Goal: Task Accomplishment & Management: Manage account settings

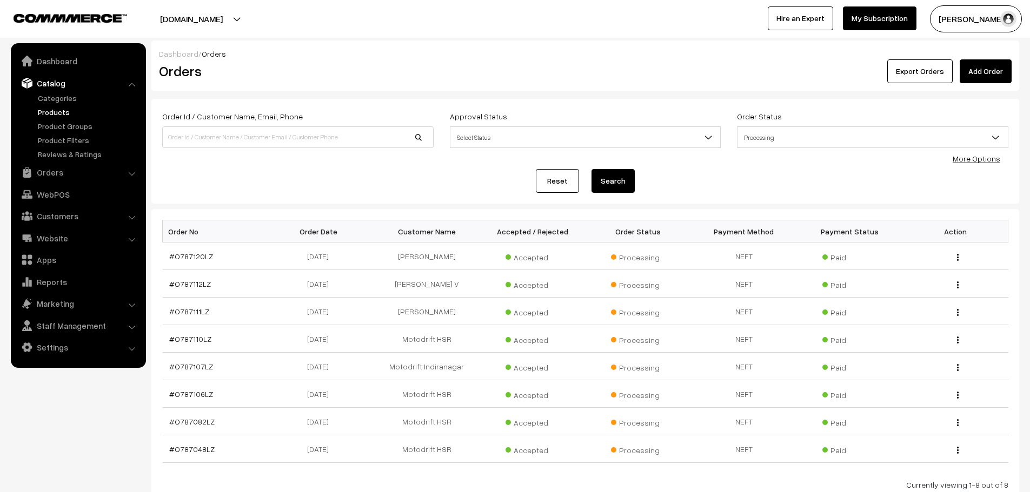
click at [50, 113] on link "Products" at bounding box center [88, 111] width 107 height 11
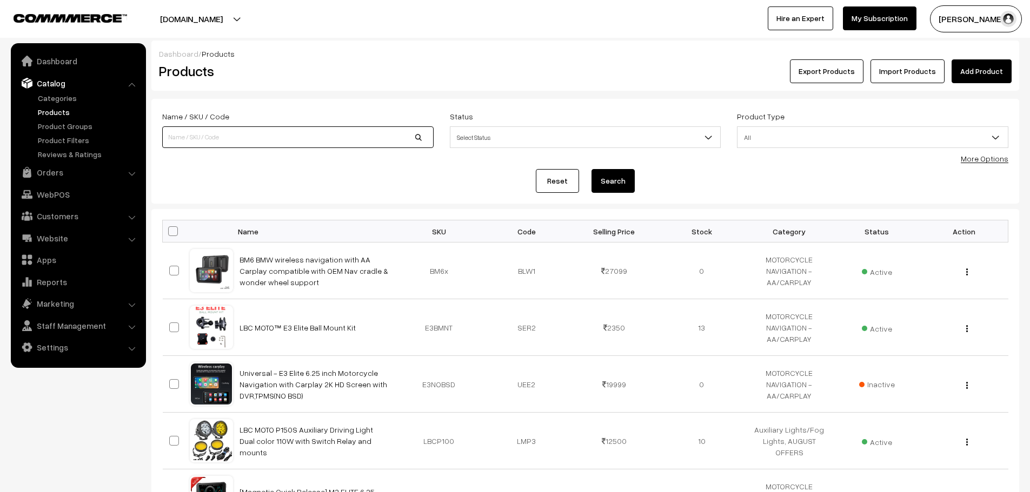
click at [243, 137] on input at bounding box center [297, 137] width 271 height 22
type input "S3"
click at [591, 169] on button "Search" at bounding box center [612, 181] width 43 height 24
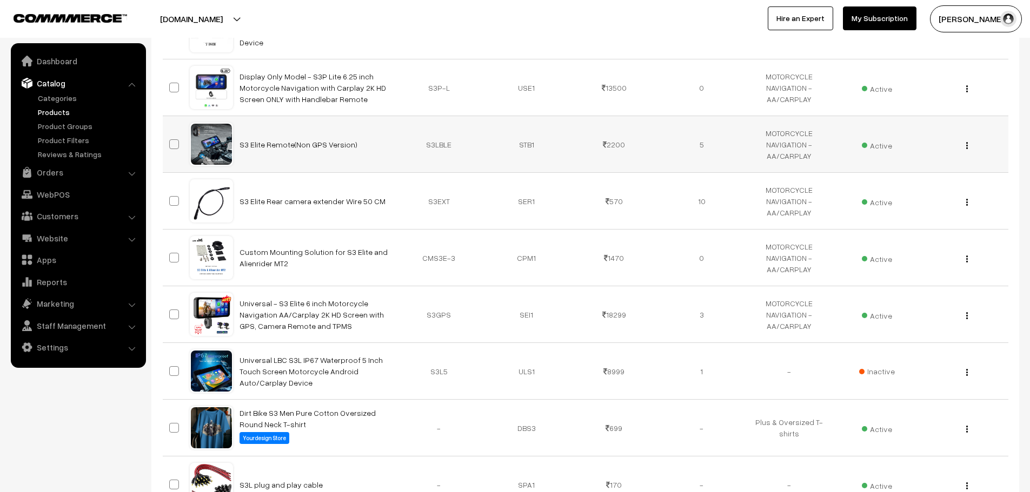
scroll to position [324, 0]
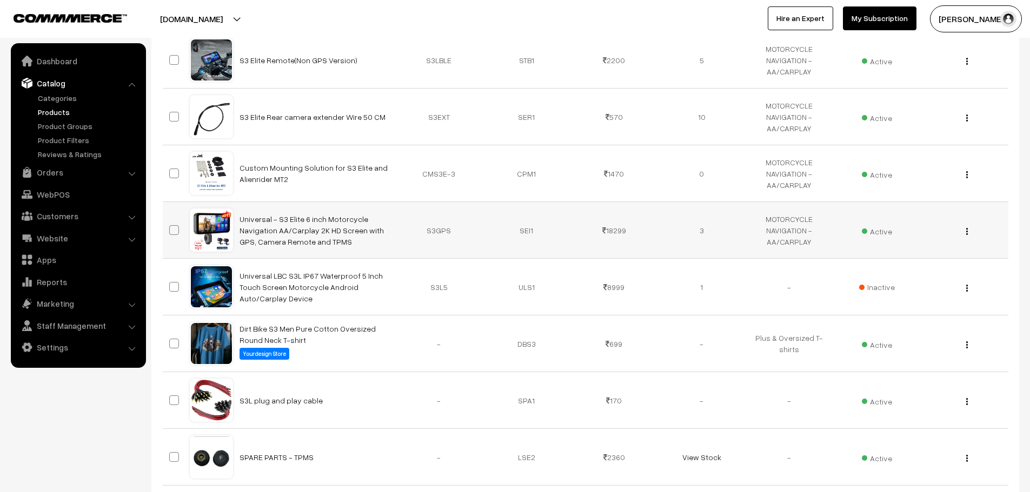
click at [966, 232] on img "button" at bounding box center [967, 231] width 2 height 7
click at [901, 277] on link "Edit" at bounding box center [919, 271] width 92 height 24
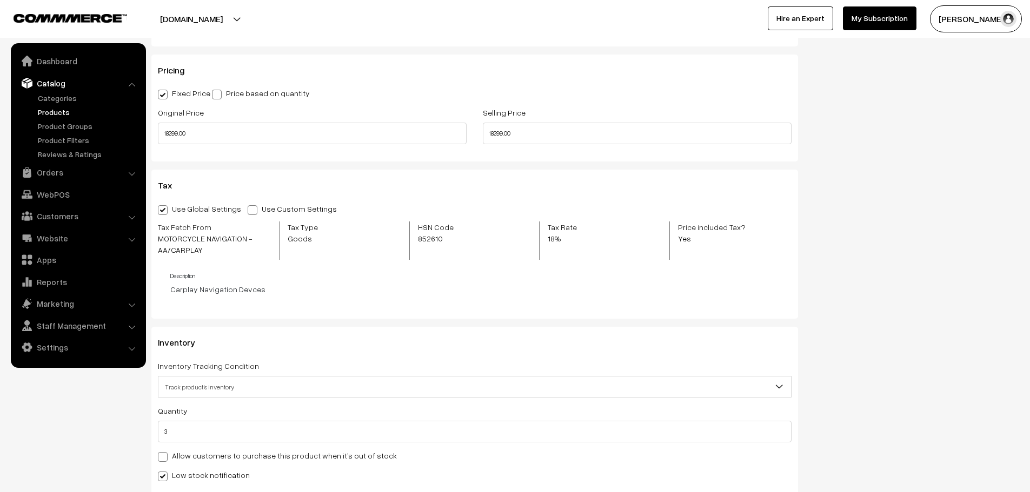
scroll to position [973, 0]
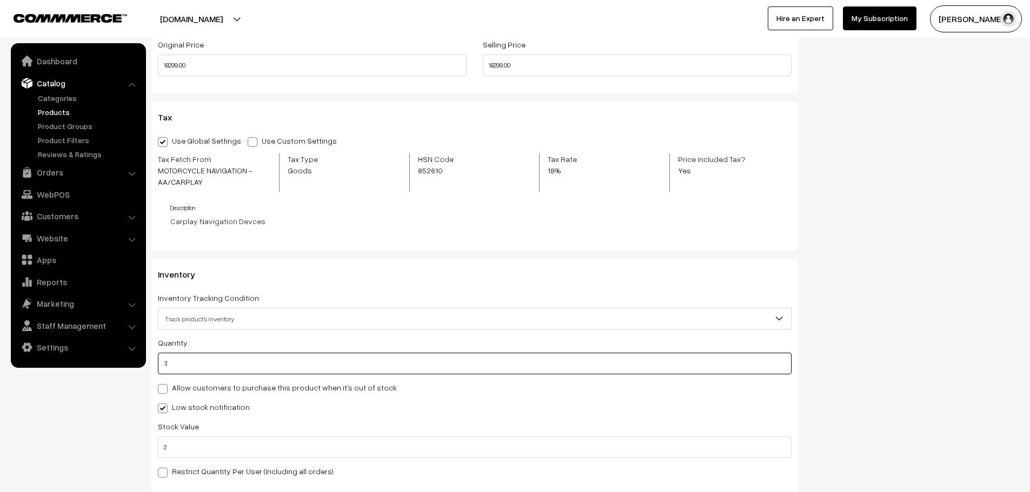
drag, startPoint x: 186, startPoint y: 372, endPoint x: 122, endPoint y: 376, distance: 63.9
click at [122, 376] on body "Thank you for showing interest. Our team will call you shortly. Close lbcmoto.c…" at bounding box center [515, 121] width 1030 height 2188
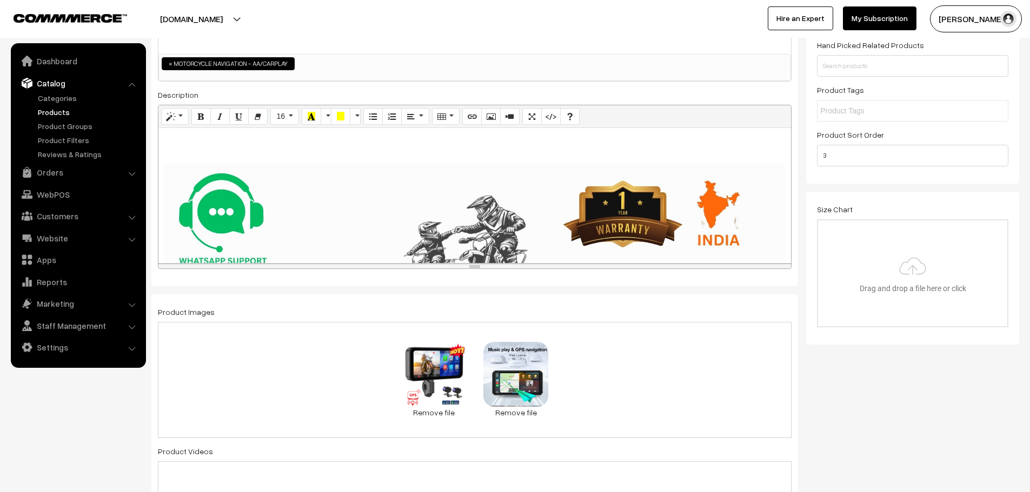
scroll to position [0, 0]
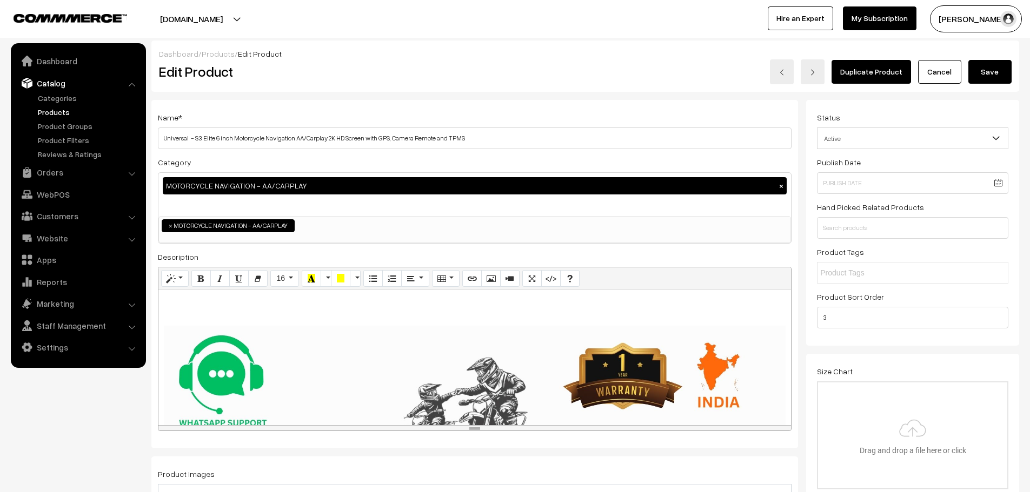
type input "4"
click at [977, 71] on button "Save" at bounding box center [989, 72] width 43 height 24
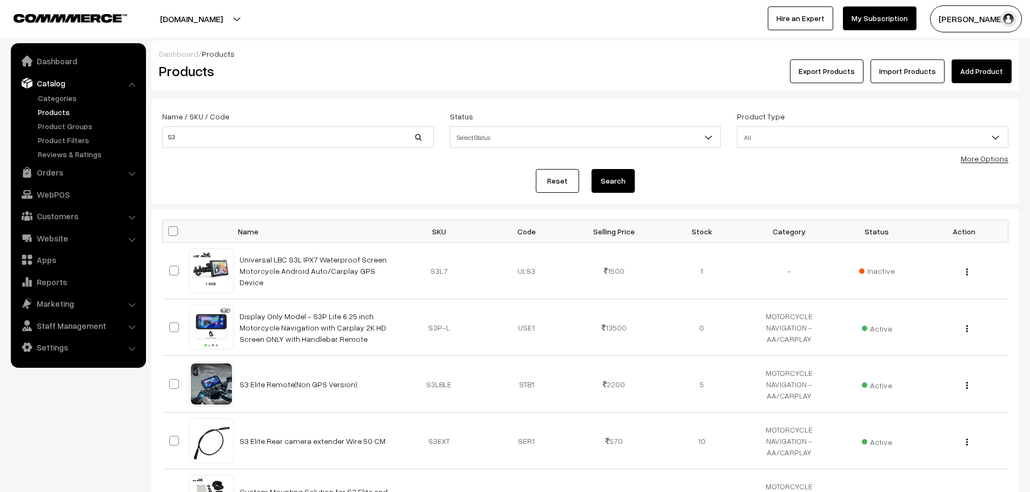
click at [62, 110] on link "Products" at bounding box center [88, 111] width 107 height 11
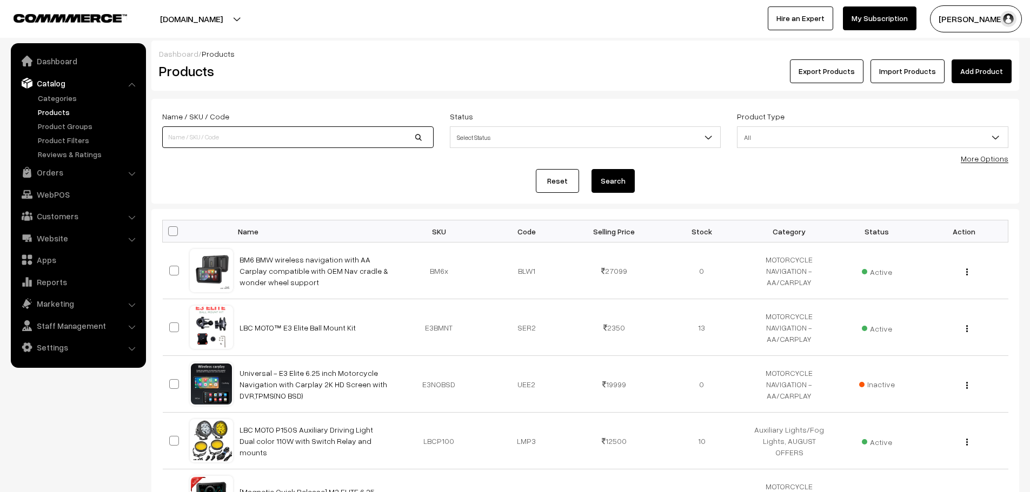
click at [208, 146] on input at bounding box center [297, 137] width 271 height 22
type input "S1G"
click at [591, 169] on button "Search" at bounding box center [612, 181] width 43 height 24
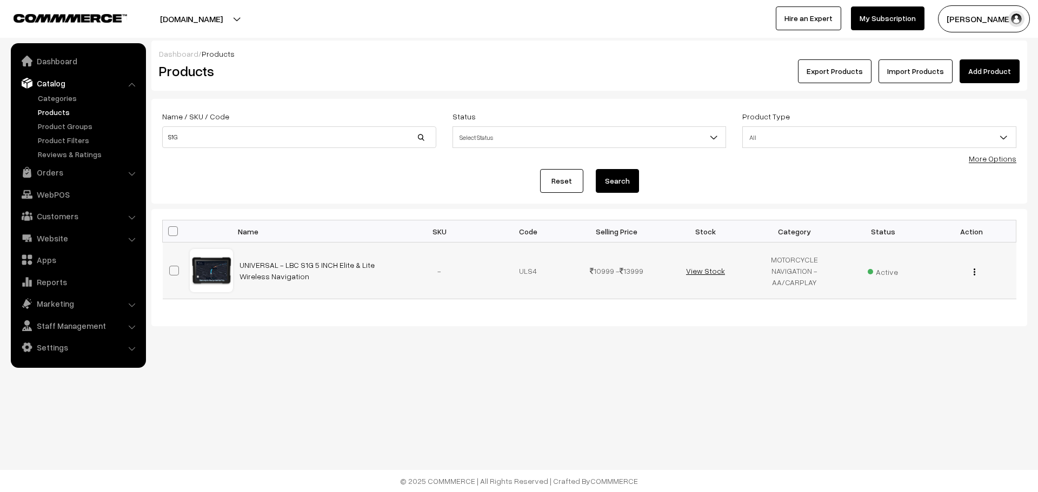
click at [709, 270] on link "View Stock" at bounding box center [705, 270] width 39 height 9
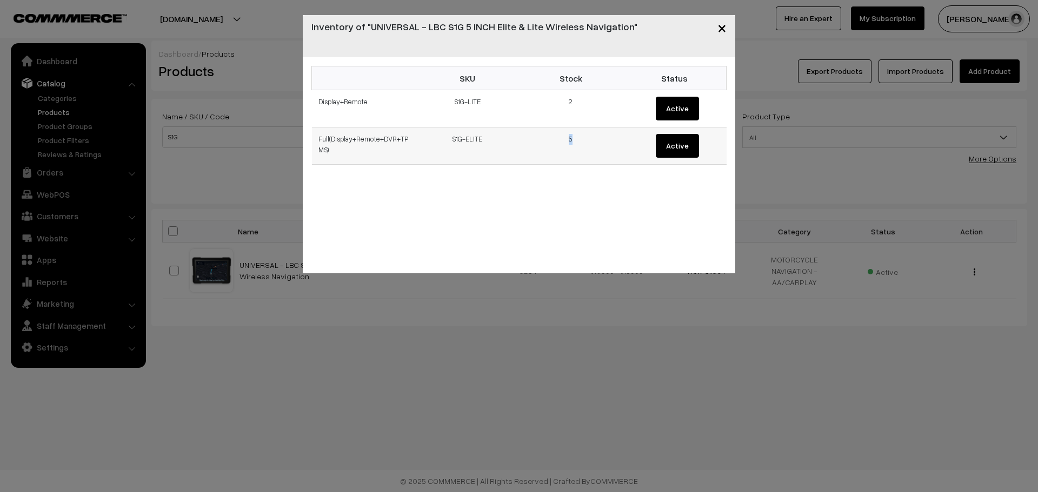
drag, startPoint x: 578, startPoint y: 139, endPoint x: 563, endPoint y: 149, distance: 17.7
click at [563, 149] on td "5" at bounding box center [571, 146] width 104 height 37
click at [530, 213] on div "SKU Stock Status Display+Remote S1G-LITE 2 Active Full(Display+Remote+DVR+TPMS)…" at bounding box center [519, 165] width 432 height 216
click at [48, 113] on div "× Inventory of "UNIVERSAL - LBC S1G 5 INCH Elite & Lite Wireless Navigation" SK…" at bounding box center [519, 246] width 1038 height 492
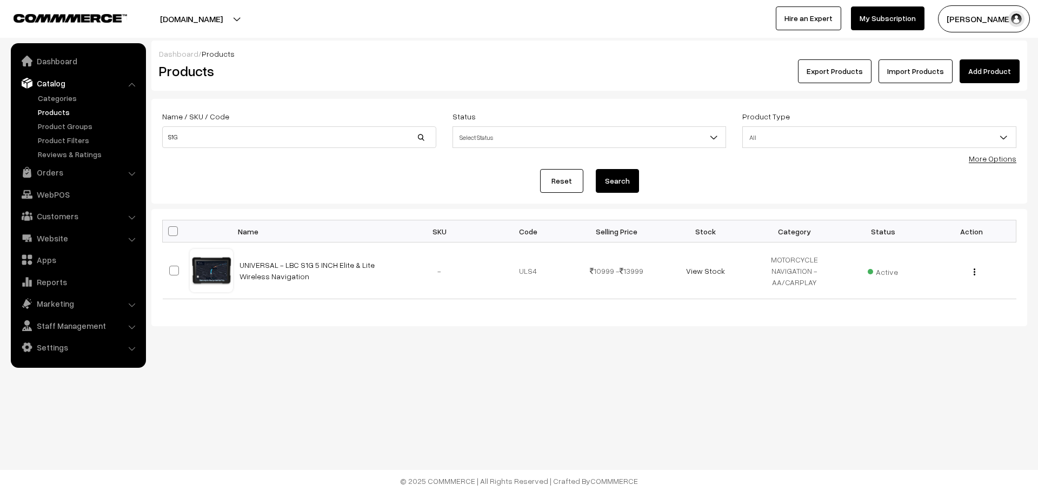
click at [48, 113] on link "Products" at bounding box center [88, 111] width 107 height 11
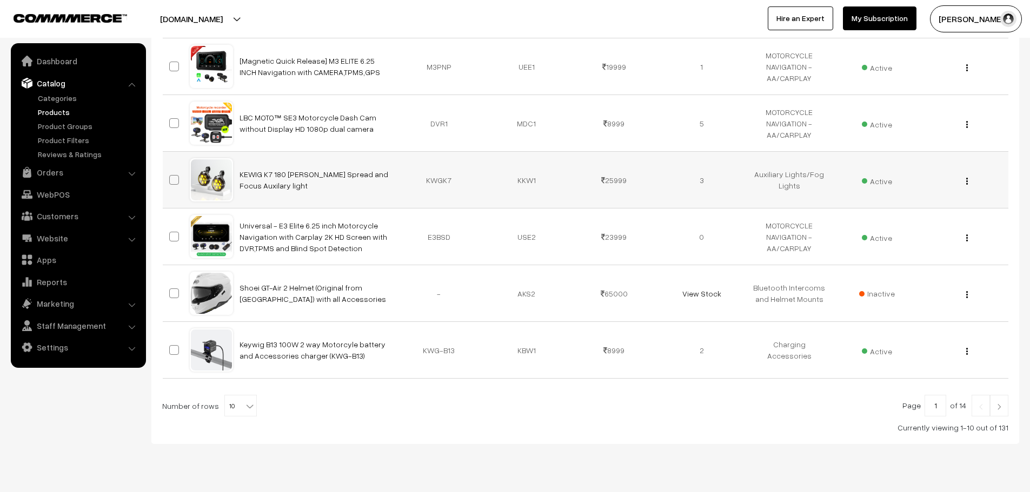
scroll to position [432, 0]
click at [284, 176] on link "KEWIG K7 180 [PERSON_NAME] Spread and Focus Auxilary light" at bounding box center [313, 179] width 149 height 21
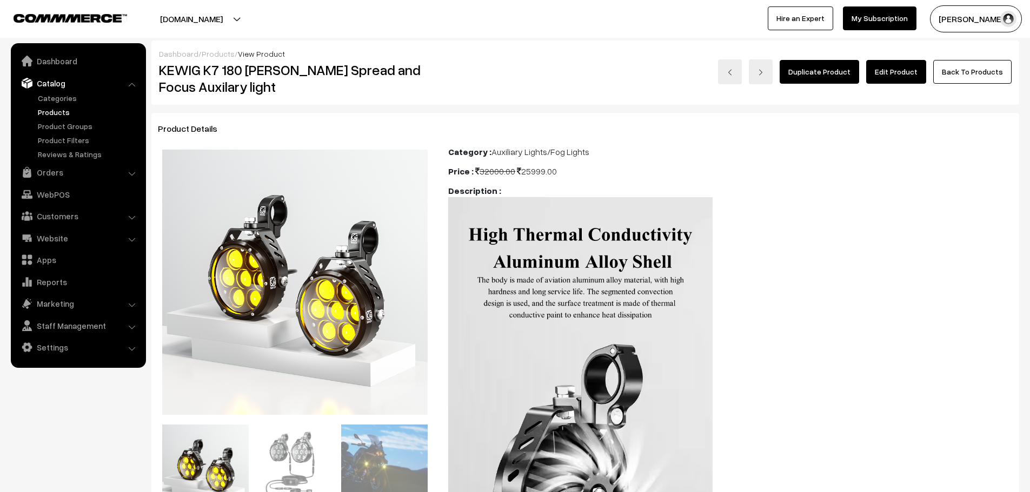
click at [893, 69] on link "Edit Product" at bounding box center [896, 72] width 60 height 24
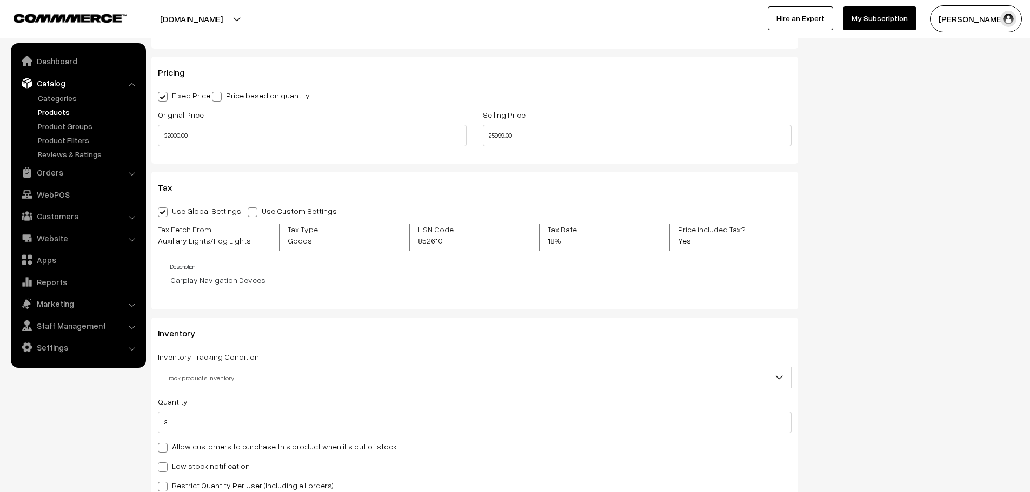
scroll to position [919, 0]
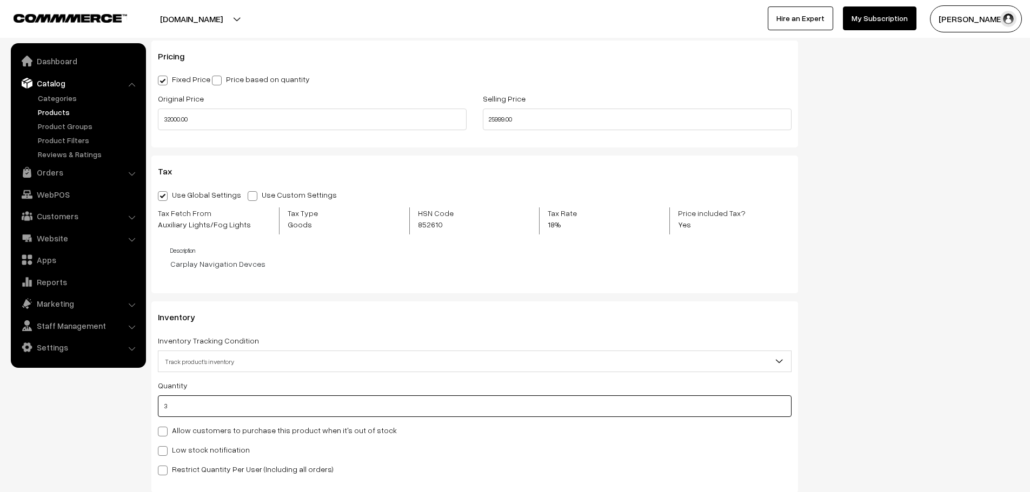
drag, startPoint x: 195, startPoint y: 414, endPoint x: 110, endPoint y: 419, distance: 84.4
click at [110, 418] on body "Thank you for showing interest. Our team will call you shortly. Close lbcmoto.c…" at bounding box center [515, 124] width 1030 height 2086
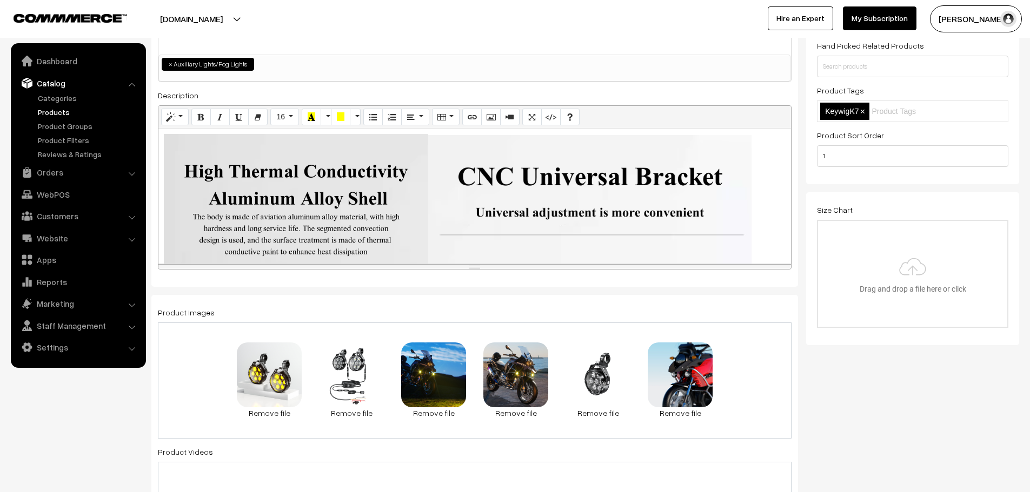
scroll to position [0, 0]
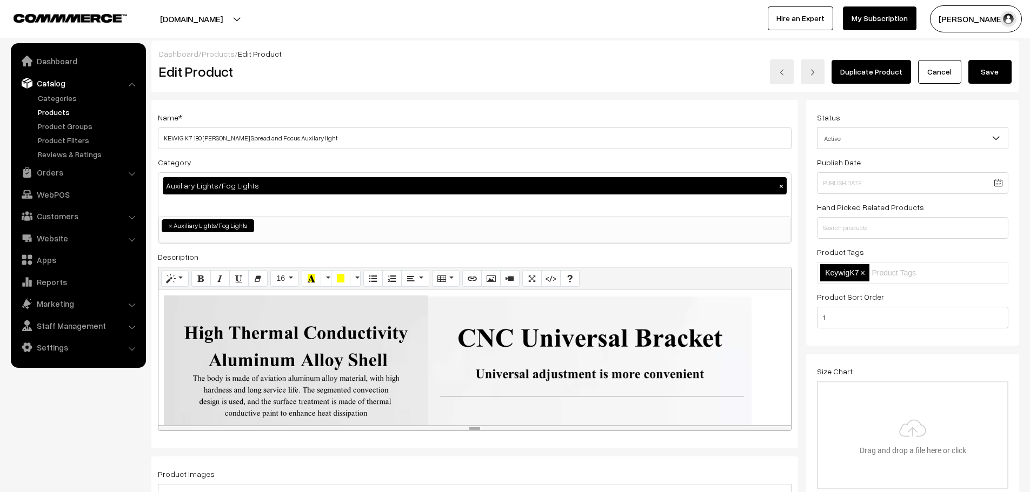
type input "2"
click at [996, 81] on button "Save" at bounding box center [989, 72] width 43 height 24
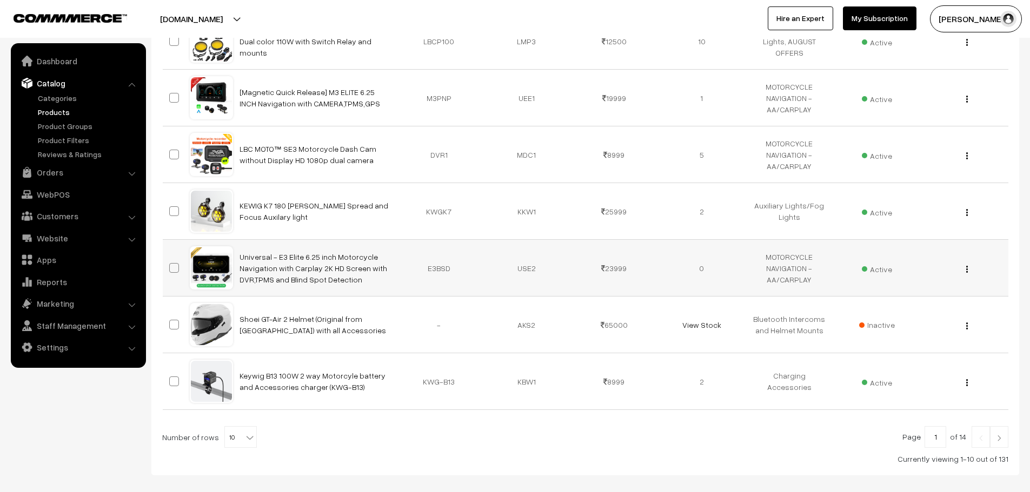
scroll to position [453, 0]
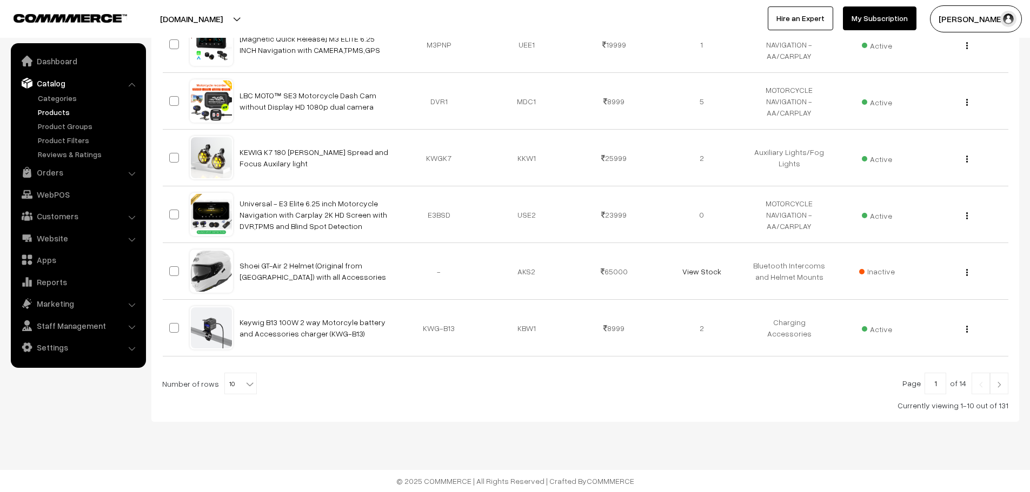
click at [235, 392] on span "10" at bounding box center [240, 384] width 31 height 22
click at [346, 394] on div at bounding box center [585, 384] width 846 height 22
click at [40, 116] on link "Products" at bounding box center [88, 111] width 107 height 11
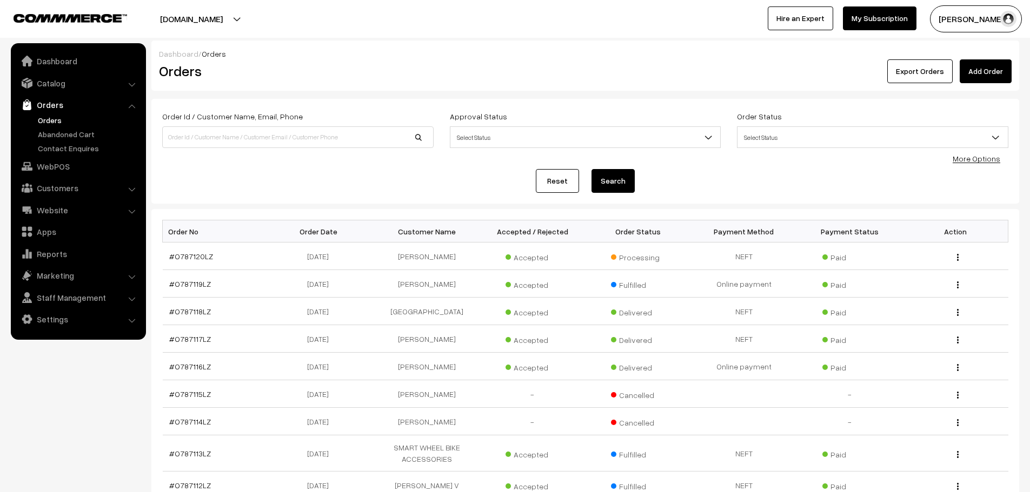
click at [841, 145] on span "Select Status" at bounding box center [872, 137] width 270 height 19
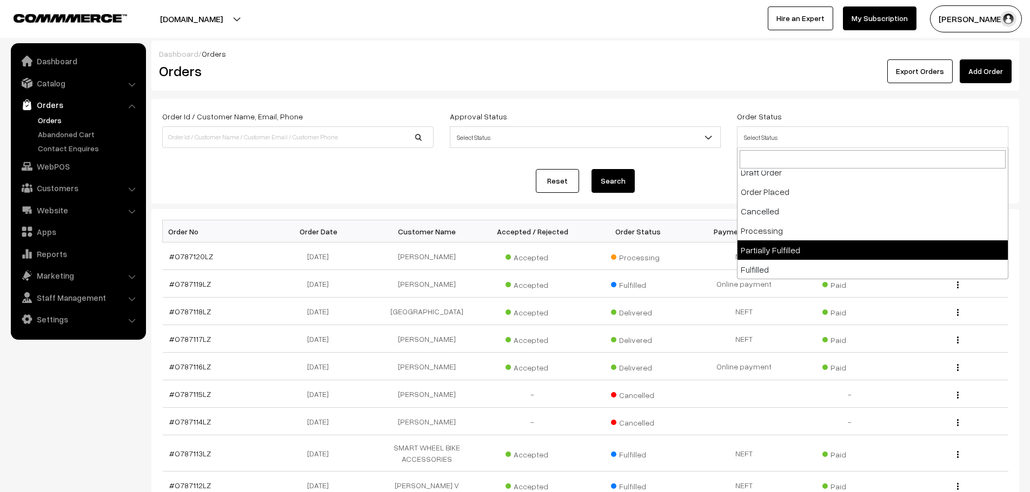
scroll to position [54, 0]
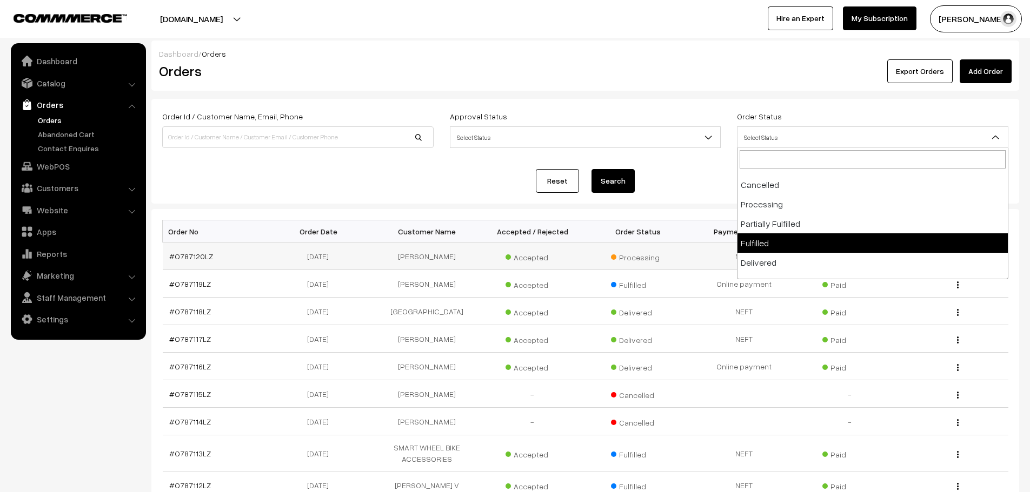
select select "7"
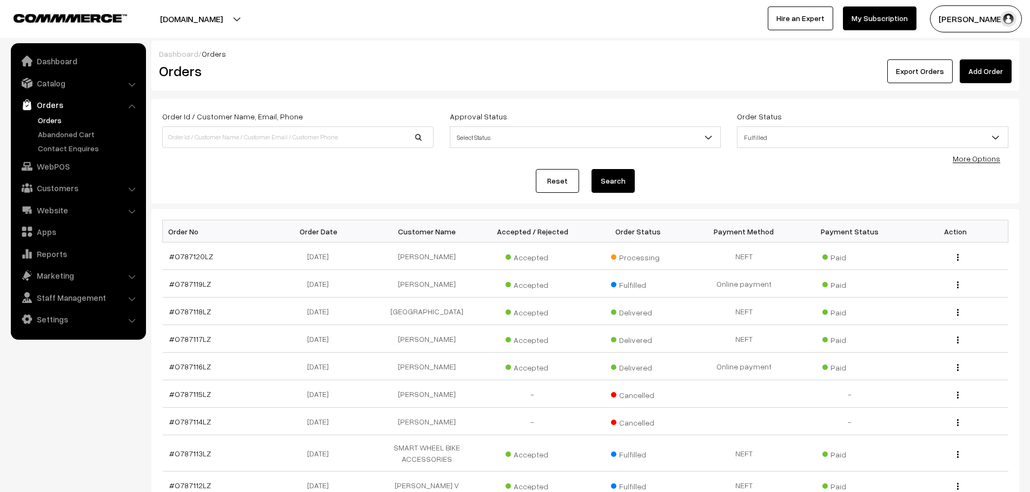
click at [627, 180] on button "Search" at bounding box center [612, 181] width 43 height 24
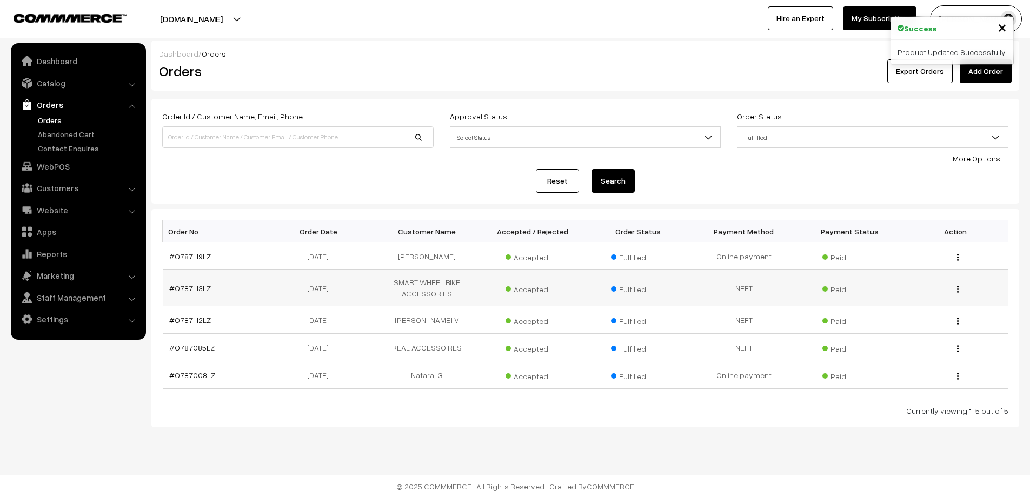
click at [196, 285] on link "#O787113LZ" at bounding box center [190, 288] width 42 height 9
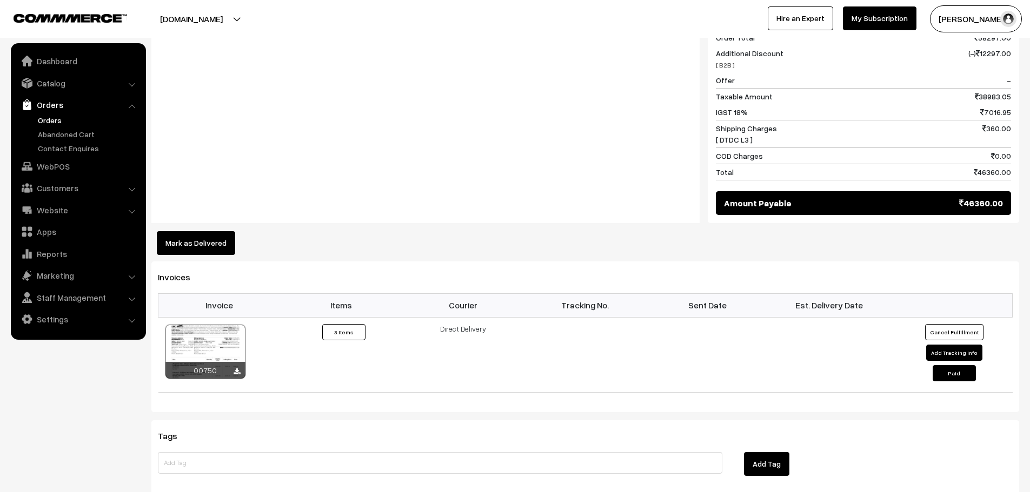
scroll to position [649, 0]
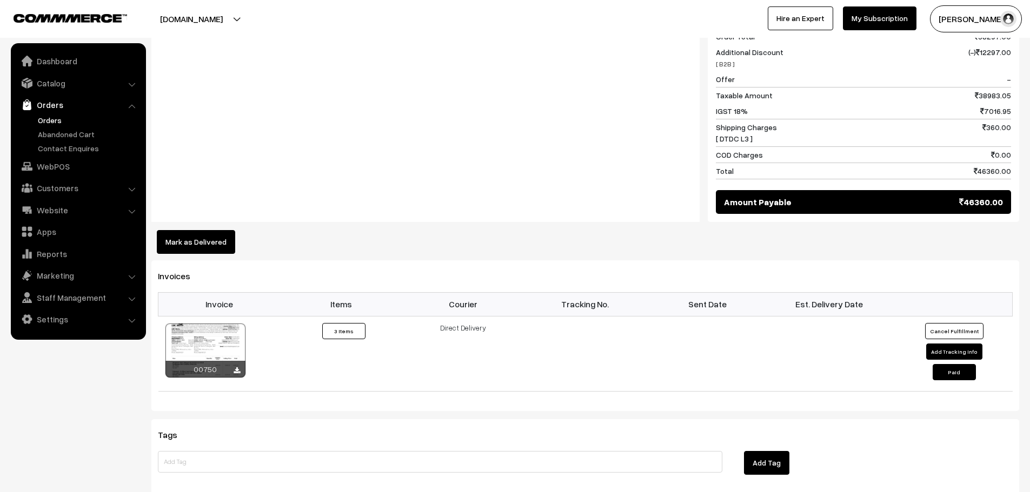
click at [206, 253] on button "Mark as Delivered" at bounding box center [196, 242] width 78 height 24
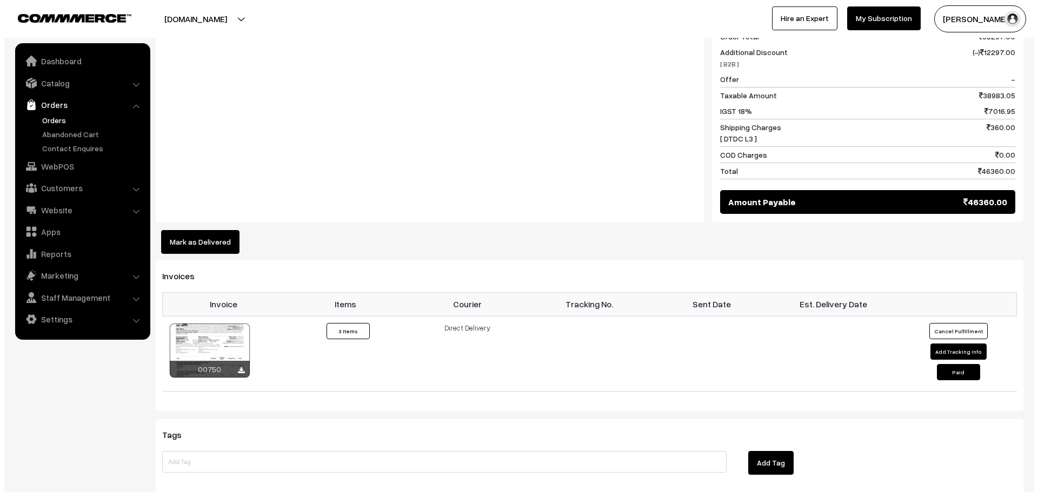
scroll to position [650, 0]
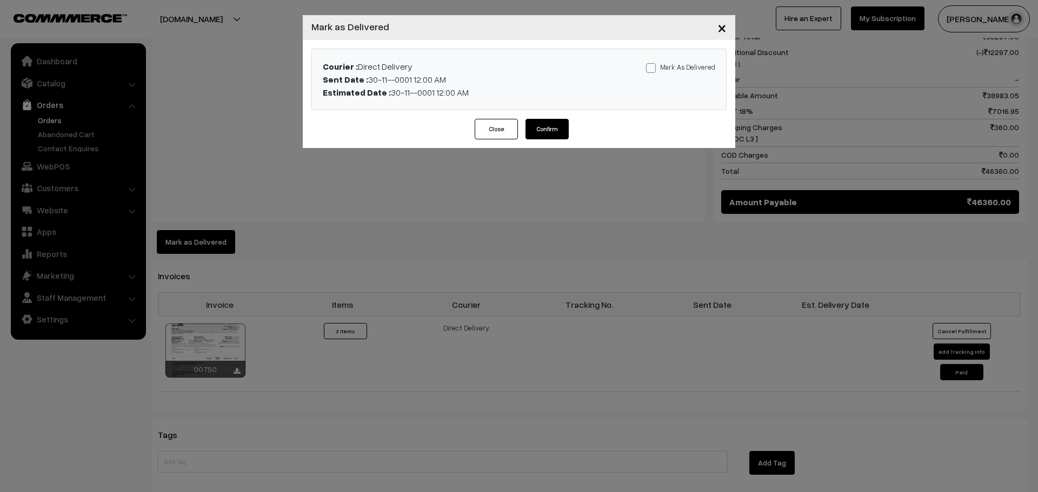
click at [651, 69] on span at bounding box center [651, 68] width 10 height 10
click at [651, 69] on input "Mark As Delivered" at bounding box center [649, 66] width 7 height 7
checkbox input "true"
click at [554, 124] on button "Confirm" at bounding box center [546, 129] width 43 height 21
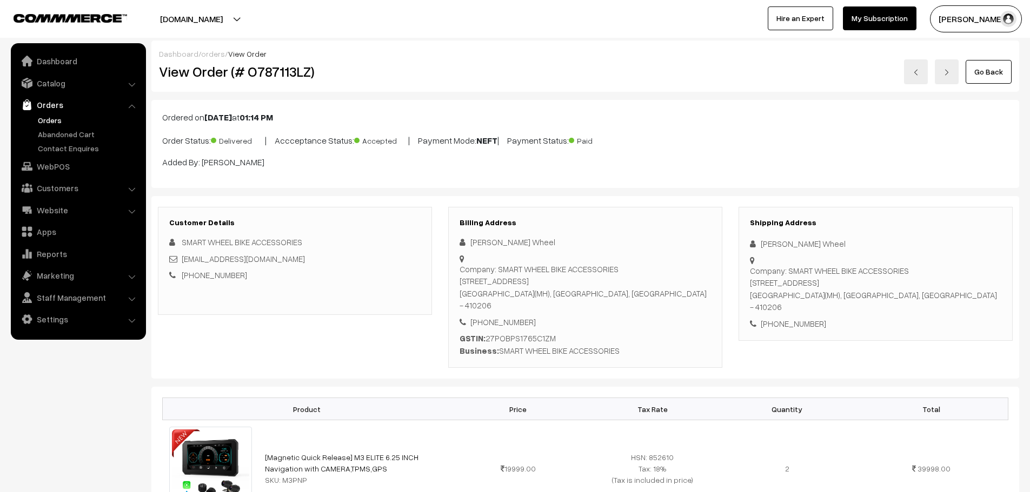
scroll to position [649, 0]
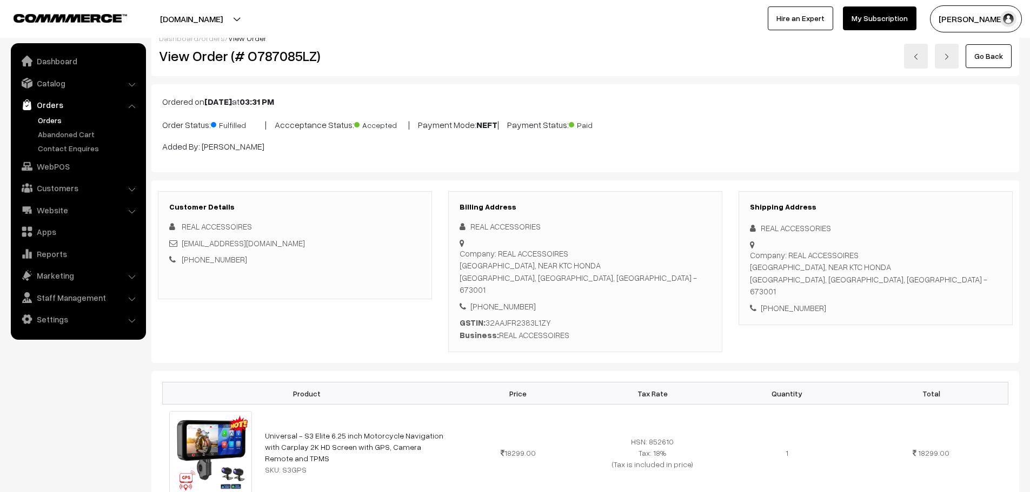
scroll to position [162, 0]
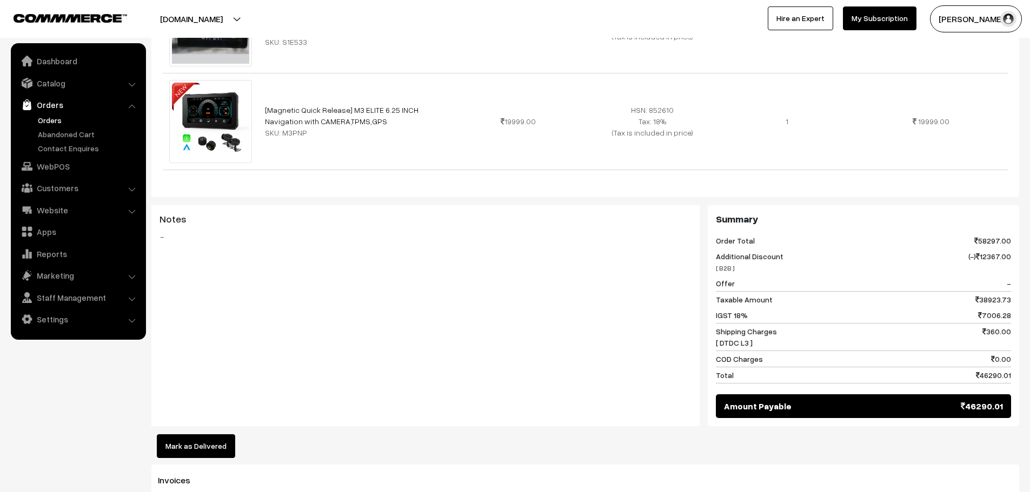
click at [213, 435] on button "Mark as Delivered" at bounding box center [196, 447] width 78 height 24
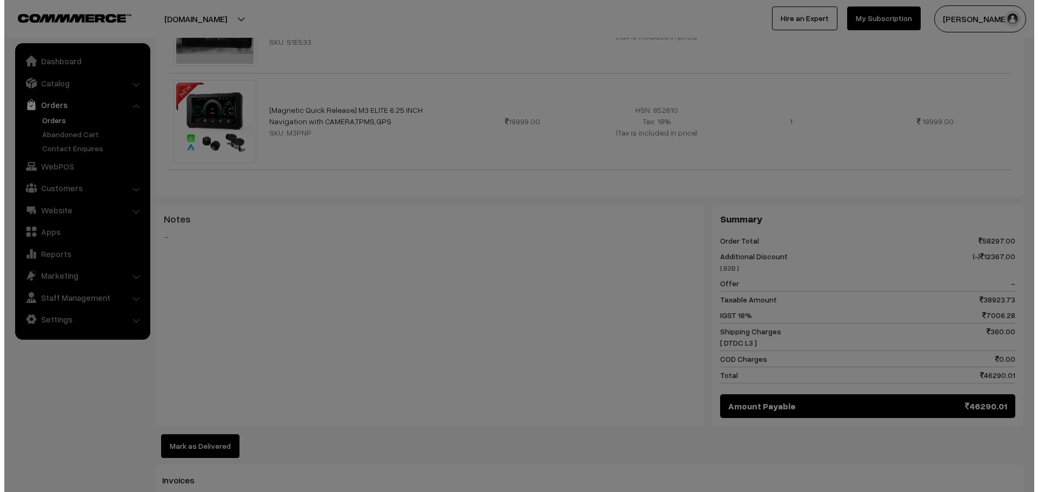
scroll to position [541, 0]
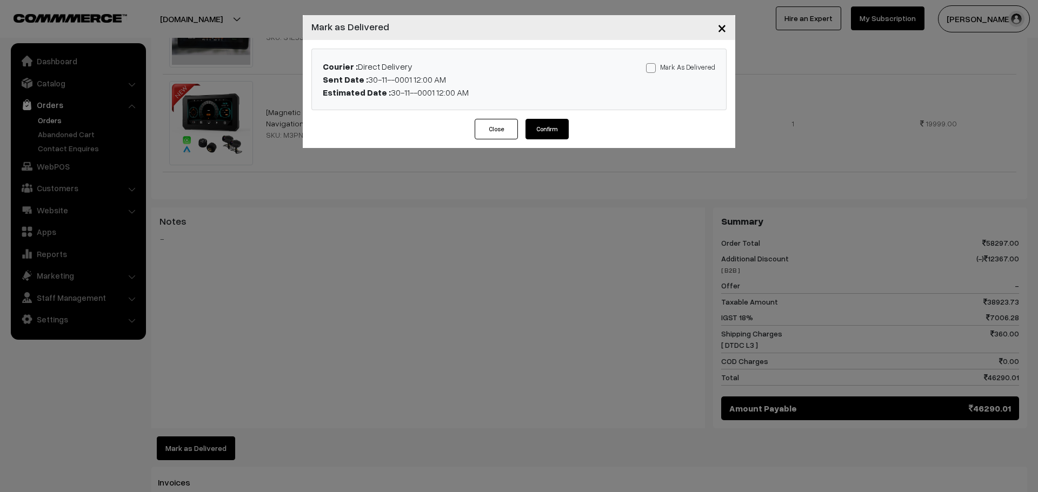
click at [652, 71] on span at bounding box center [651, 68] width 10 height 10
click at [652, 70] on input "Mark As Delivered" at bounding box center [649, 66] width 7 height 7
checkbox input "true"
click at [560, 128] on button "Confirm" at bounding box center [546, 129] width 43 height 21
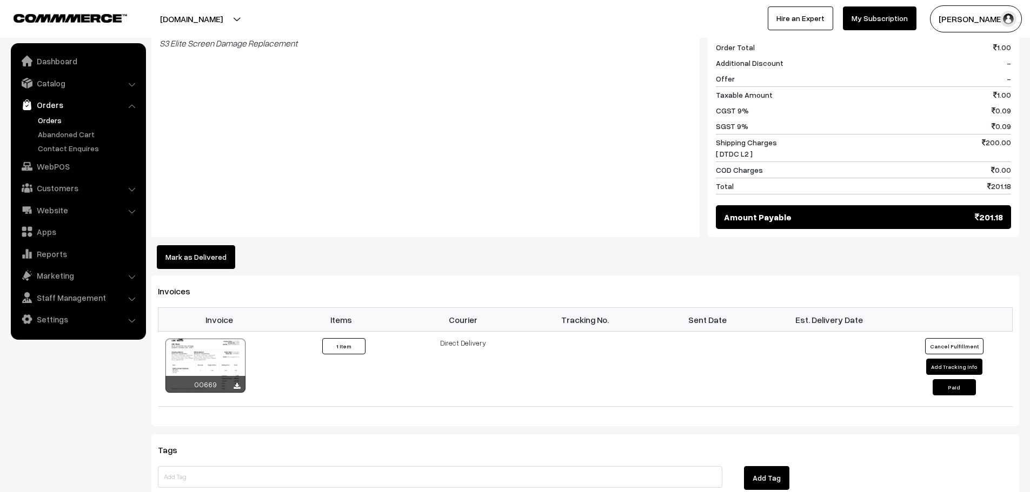
scroll to position [540, 0]
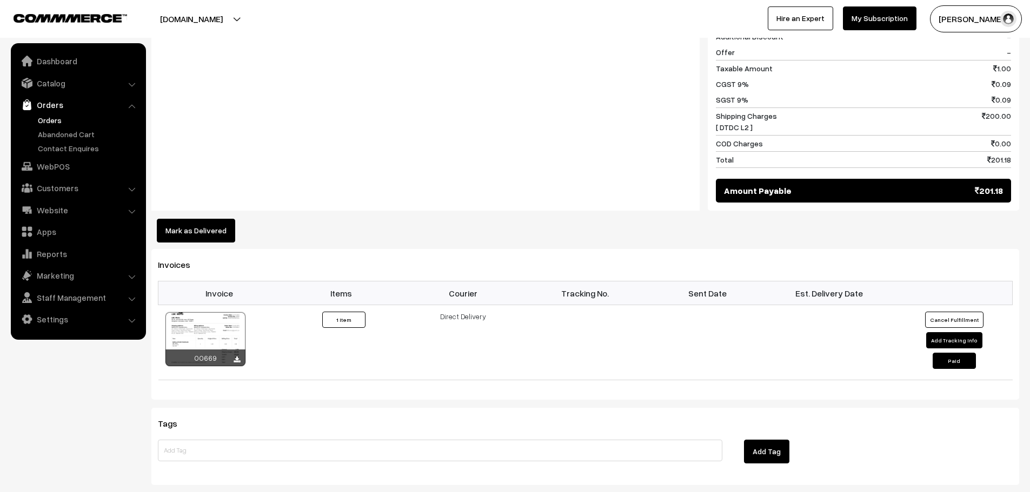
click at [191, 219] on button "Mark as Delivered" at bounding box center [196, 231] width 78 height 24
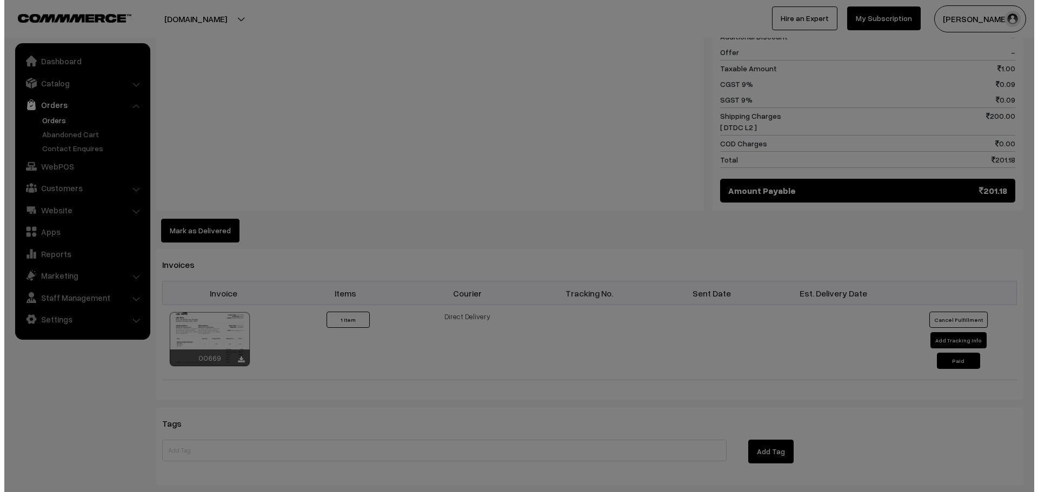
scroll to position [542, 0]
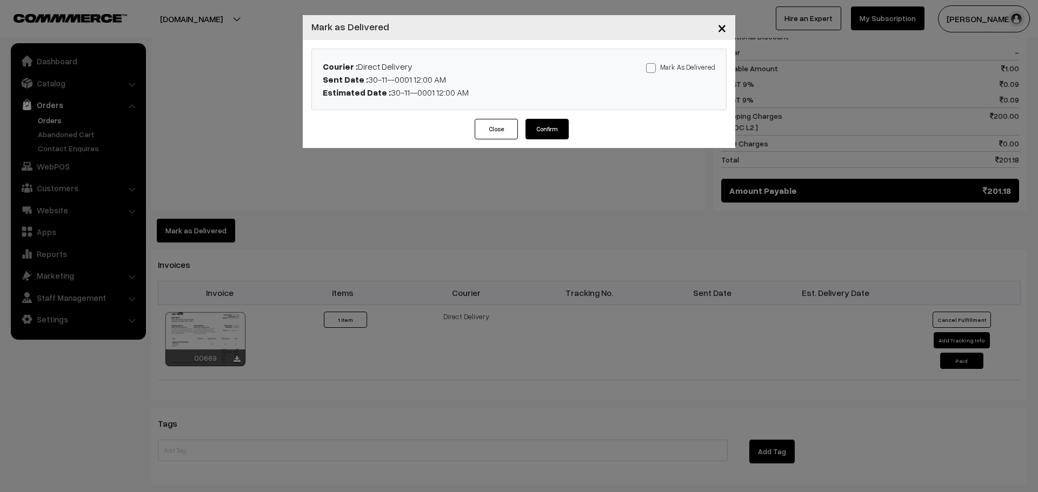
click at [654, 67] on span at bounding box center [651, 68] width 10 height 10
click at [653, 67] on input "Mark As Delivered" at bounding box center [649, 66] width 7 height 7
checkbox input "true"
click at [566, 125] on button "Confirm" at bounding box center [546, 129] width 43 height 21
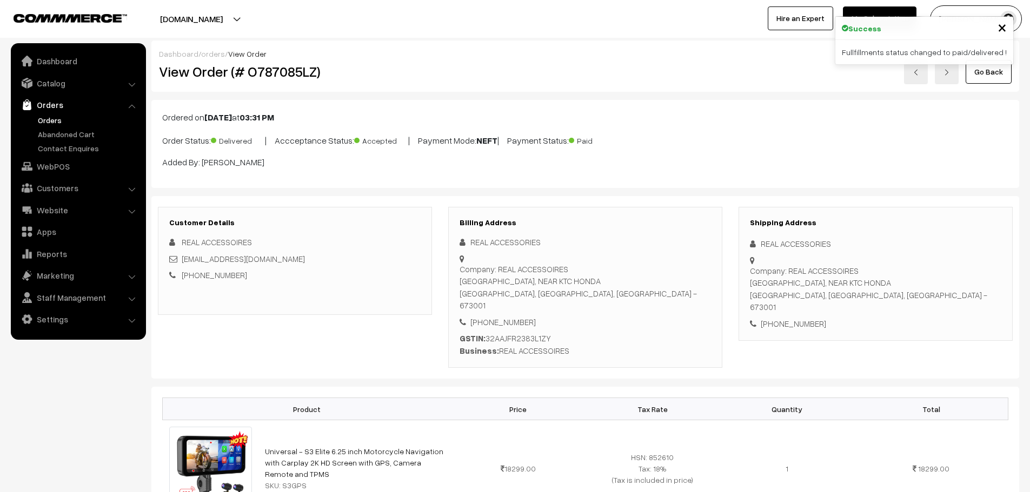
drag, startPoint x: 0, startPoint y: 0, endPoint x: 55, endPoint y: 118, distance: 130.6
click at [55, 118] on link "Orders" at bounding box center [88, 120] width 107 height 11
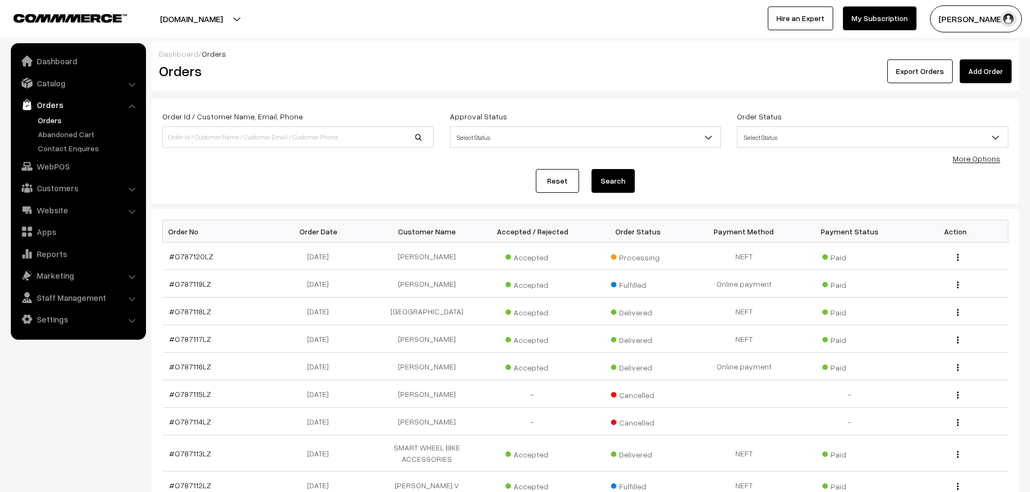
click at [801, 130] on span "Select Status" at bounding box center [872, 137] width 270 height 19
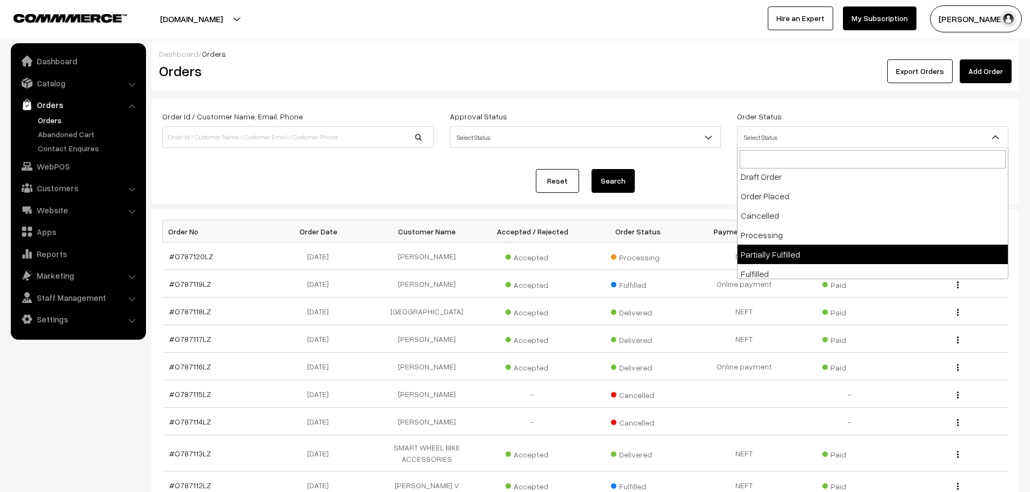
scroll to position [54, 0]
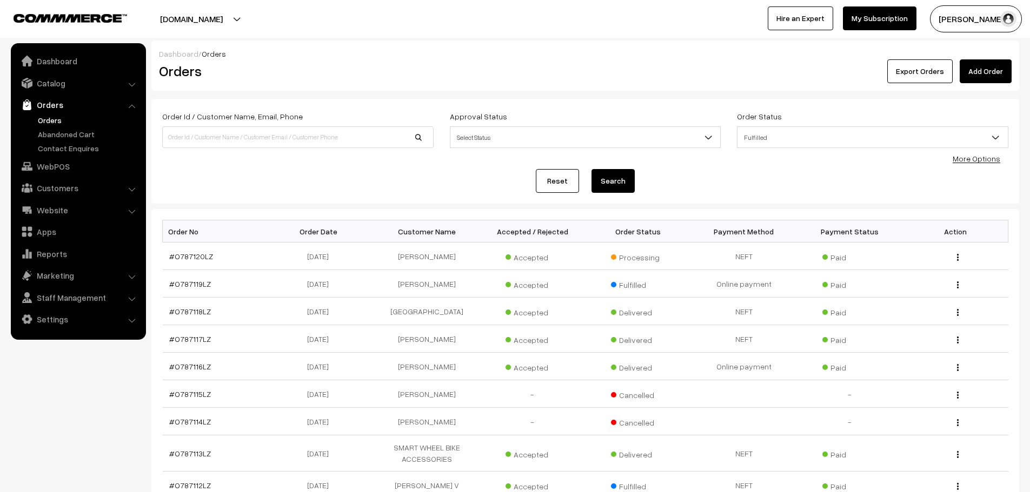
select select "7"
click at [632, 183] on button "Search" at bounding box center [612, 181] width 43 height 24
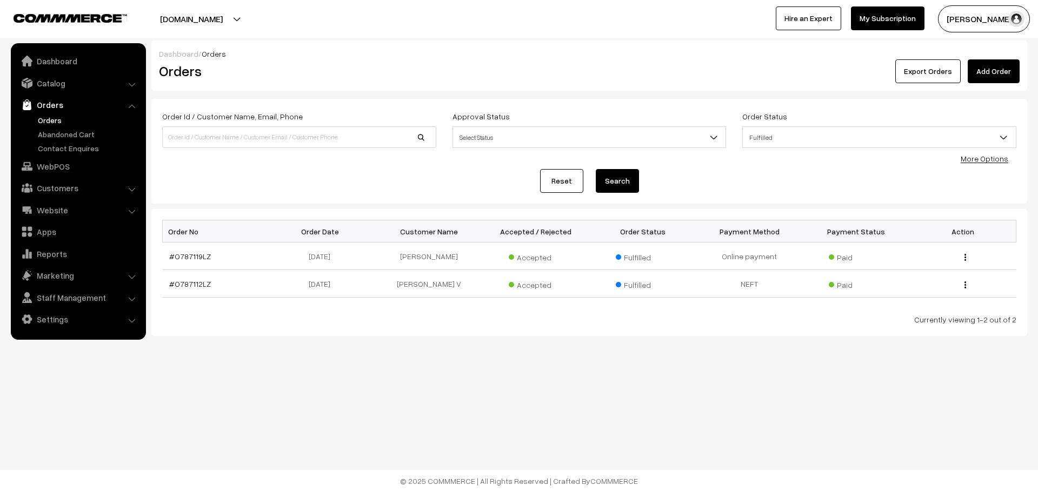
click at [794, 132] on span "Fulfilled" at bounding box center [879, 137] width 273 height 19
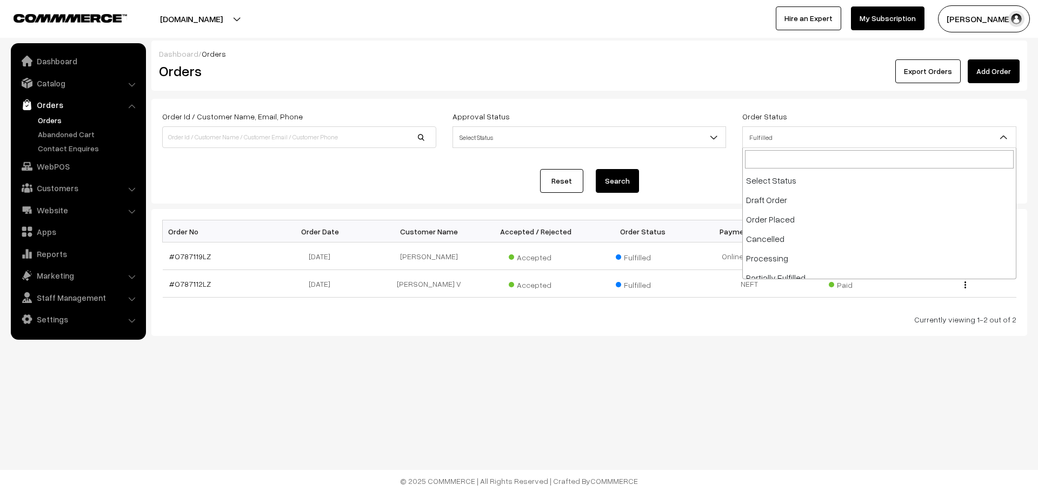
scroll to position [78, 0]
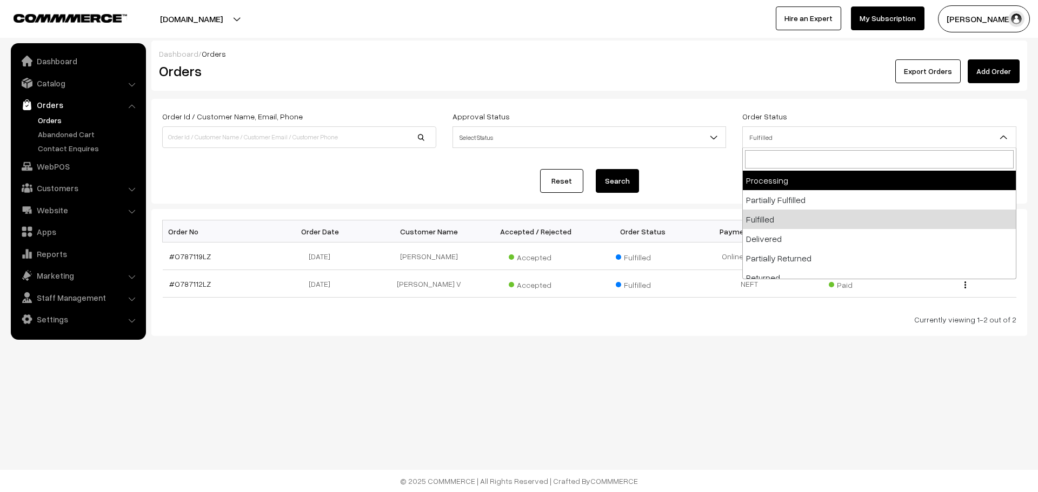
select select "5"
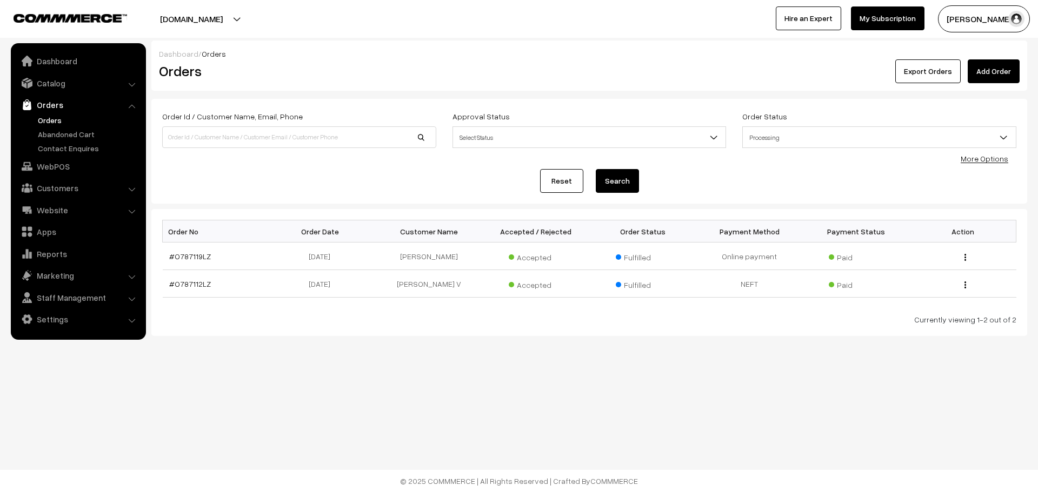
click at [621, 176] on button "Search" at bounding box center [617, 181] width 43 height 24
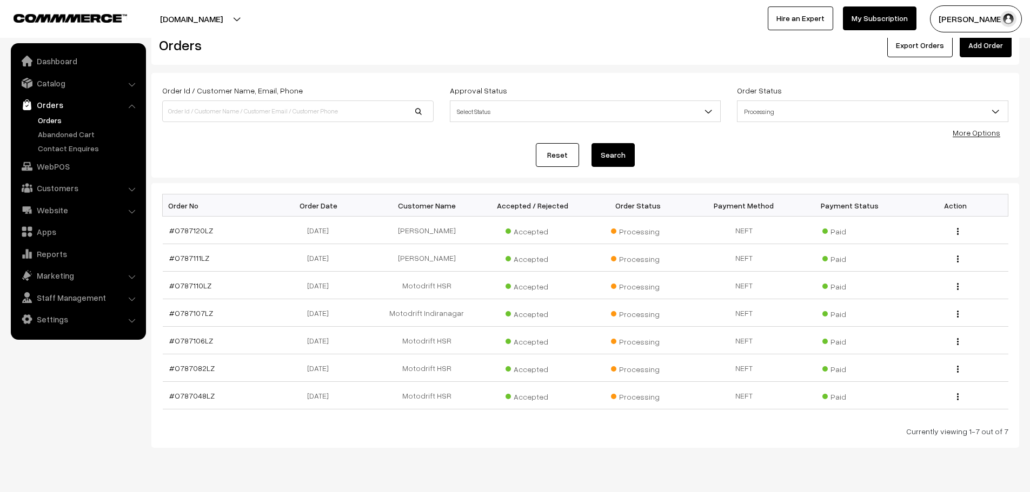
scroll to position [52, 0]
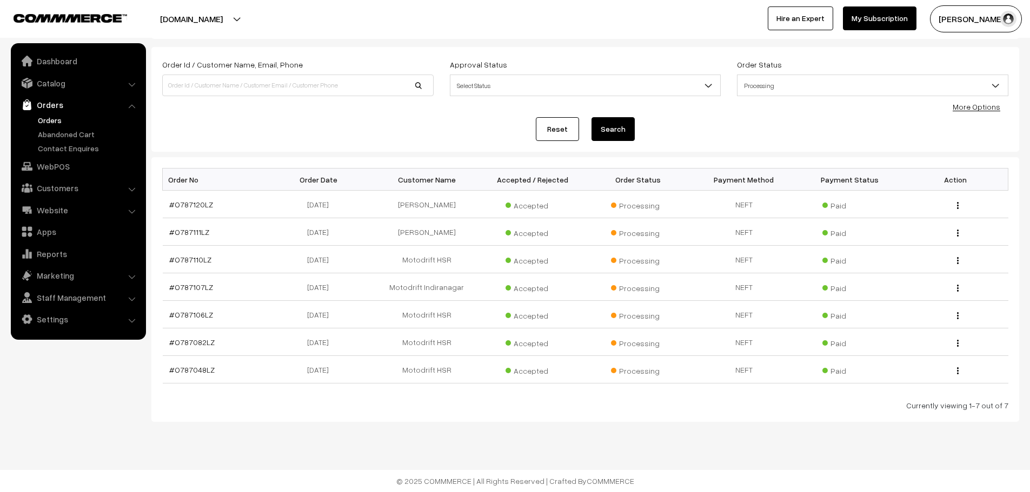
click at [45, 122] on link "Orders" at bounding box center [88, 120] width 107 height 11
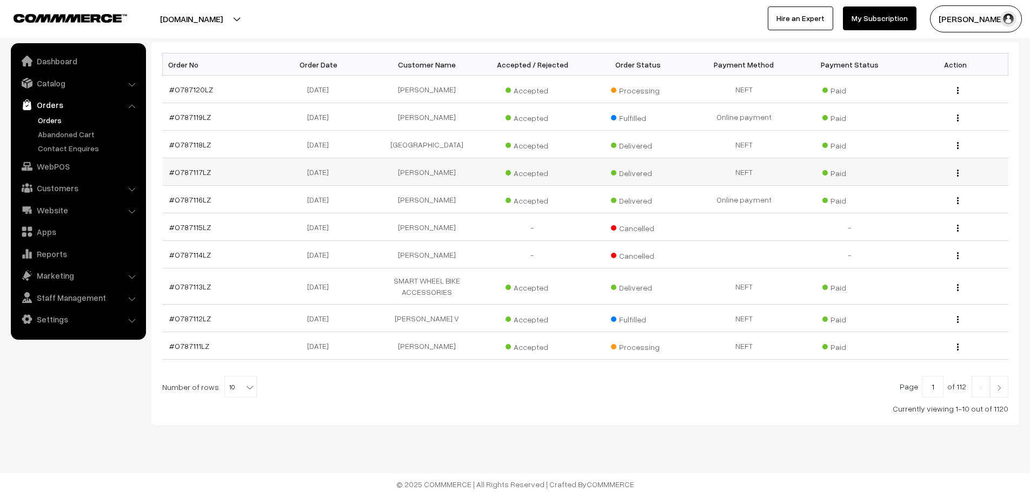
scroll to position [170, 0]
